Goal: Transaction & Acquisition: Purchase product/service

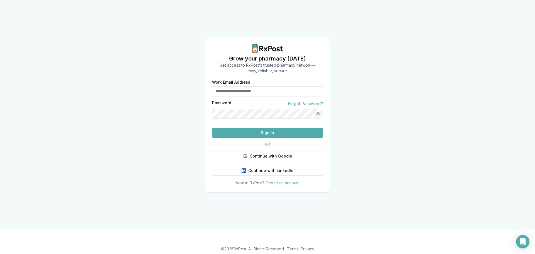
type input "**********"
click at [248, 138] on button "Sign In" at bounding box center [267, 133] width 111 height 10
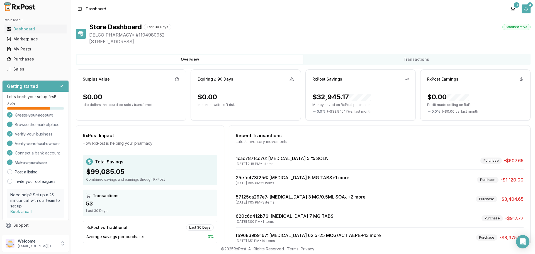
click at [526, 9] on button "4" at bounding box center [525, 8] width 9 height 9
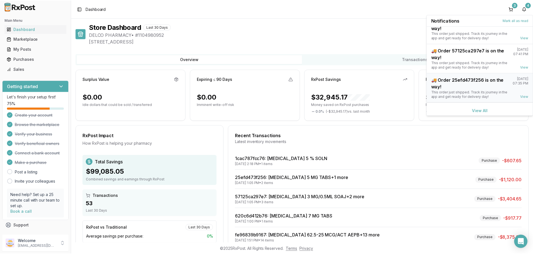
scroll to position [44, 0]
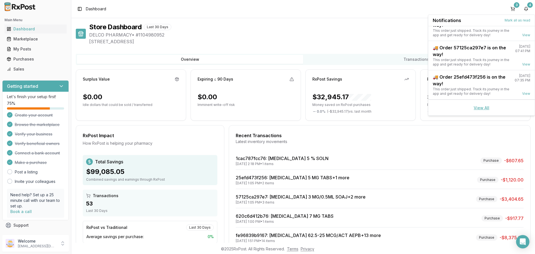
click at [479, 108] on link "View All" at bounding box center [481, 107] width 16 height 5
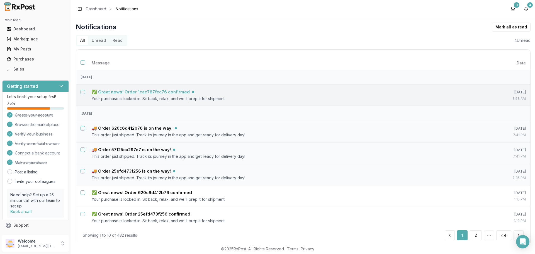
click at [149, 92] on h5 "✅ Great news! Order 1cac787fcc76 confirmed" at bounding box center [141, 92] width 98 height 6
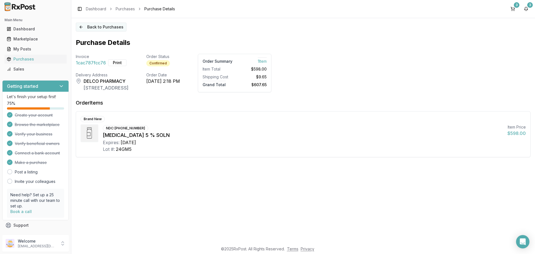
click at [83, 28] on button "Back to Purchases" at bounding box center [101, 27] width 51 height 9
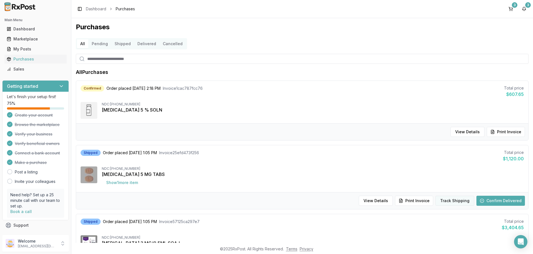
click at [446, 202] on button "Track Shipping" at bounding box center [454, 201] width 39 height 10
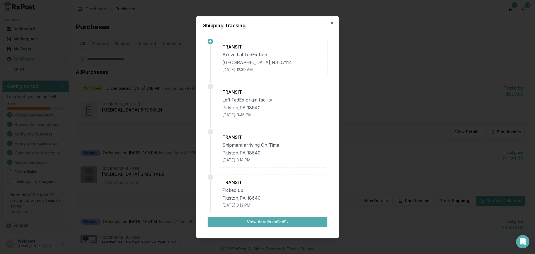
click at [290, 220] on button "View details on FedEx" at bounding box center [267, 221] width 120 height 10
click at [335, 24] on div "Shipping Tracking TRANSIT Arrived at [GEOGRAPHIC_DATA] hub [GEOGRAPHIC_DATA] [D…" at bounding box center [267, 127] width 143 height 222
click at [329, 23] on icon "button" at bounding box center [331, 23] width 4 height 4
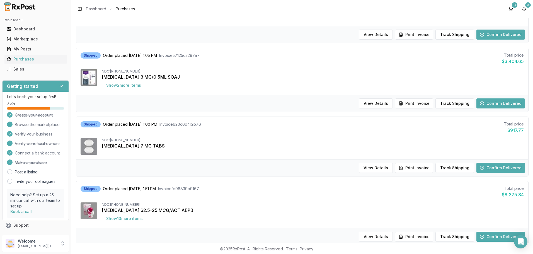
scroll to position [167, 0]
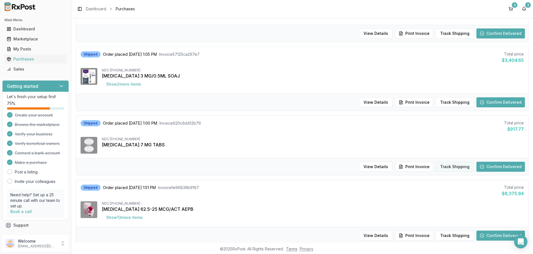
click at [460, 169] on button "Track Shipping" at bounding box center [454, 167] width 39 height 10
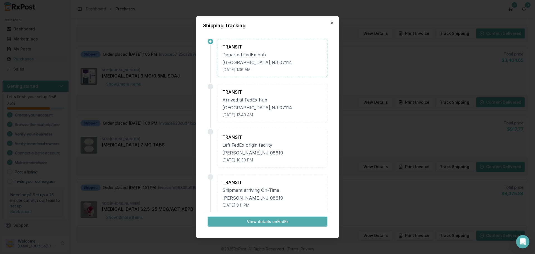
click at [280, 221] on button "View details on FedEx" at bounding box center [267, 221] width 120 height 10
click at [331, 21] on icon "button" at bounding box center [331, 23] width 4 height 4
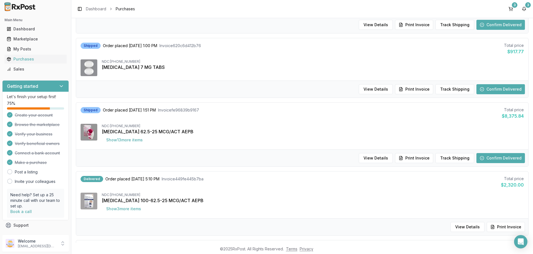
scroll to position [251, 0]
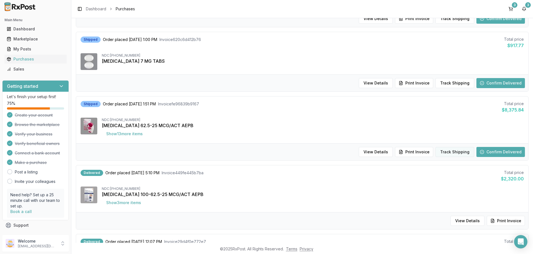
click at [447, 150] on button "Track Shipping" at bounding box center [454, 152] width 39 height 10
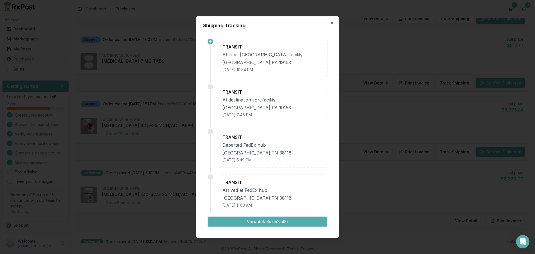
click at [258, 223] on button "View details on FedEx" at bounding box center [267, 221] width 120 height 10
click at [329, 23] on icon "button" at bounding box center [331, 23] width 4 height 4
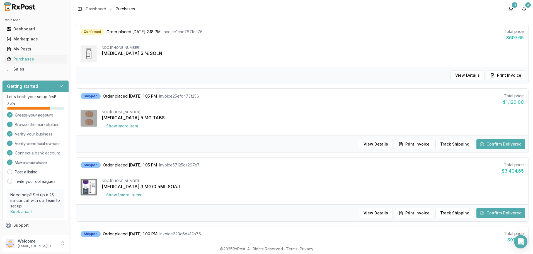
scroll to position [56, 0]
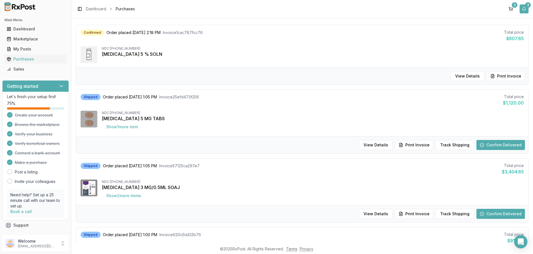
click at [524, 10] on button "3" at bounding box center [523, 8] width 9 height 9
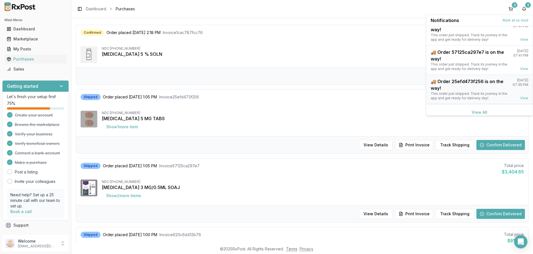
scroll to position [14, 0]
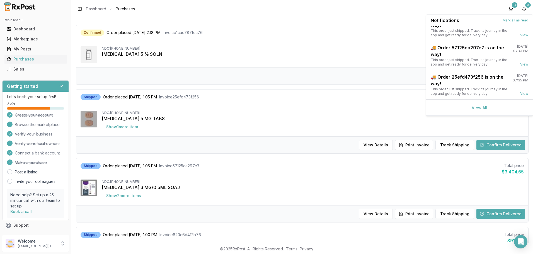
click at [511, 20] on button "Mark all as read" at bounding box center [515, 20] width 26 height 4
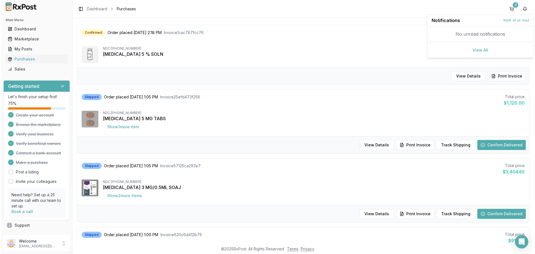
scroll to position [0, 0]
click at [480, 48] on link "View All" at bounding box center [479, 50] width 16 height 5
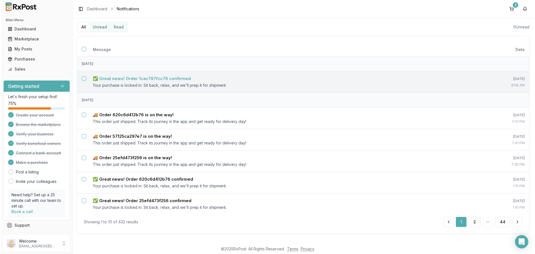
scroll to position [13, 0]
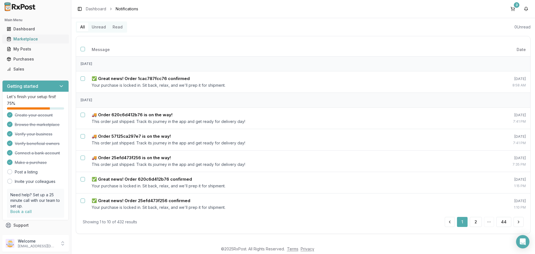
click at [25, 40] on div "Marketplace" at bounding box center [36, 39] width 58 height 6
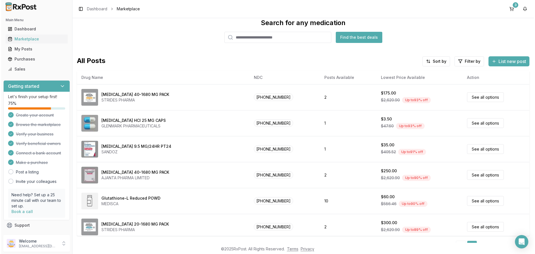
scroll to position [13, 0]
click at [245, 38] on input "search" at bounding box center [276, 36] width 107 height 11
type input "*******"
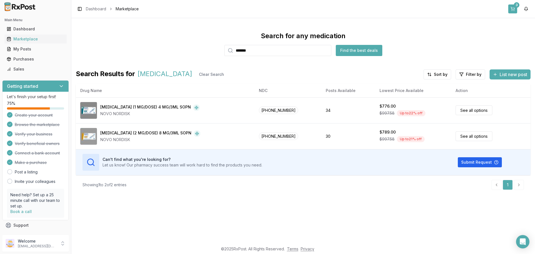
click at [512, 9] on button "3" at bounding box center [512, 8] width 9 height 9
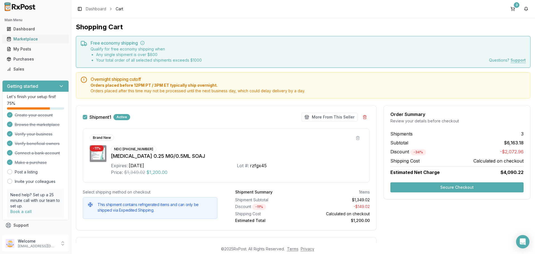
click at [29, 39] on div "Marketplace" at bounding box center [36, 39] width 58 height 6
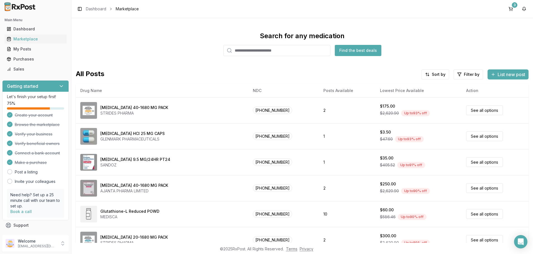
click at [261, 51] on input "search" at bounding box center [276, 50] width 107 height 11
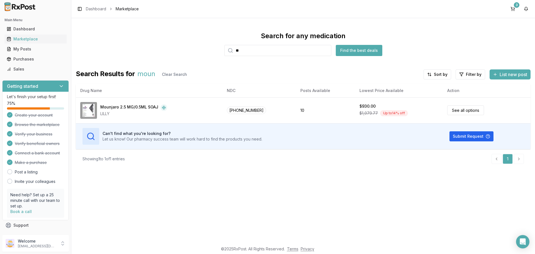
type input "*"
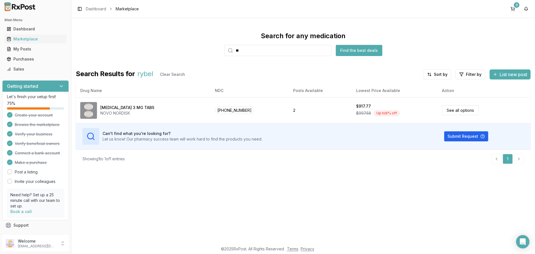
type input "*"
type input "*********"
